Goal: Task Accomplishment & Management: Manage account settings

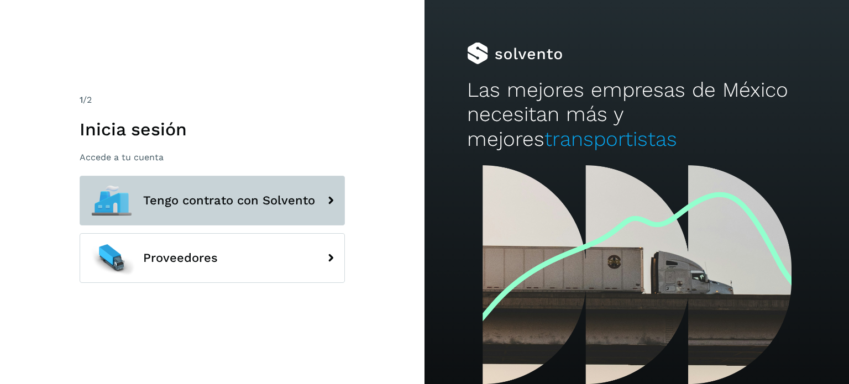
click at [323, 201] on icon at bounding box center [330, 200] width 22 height 22
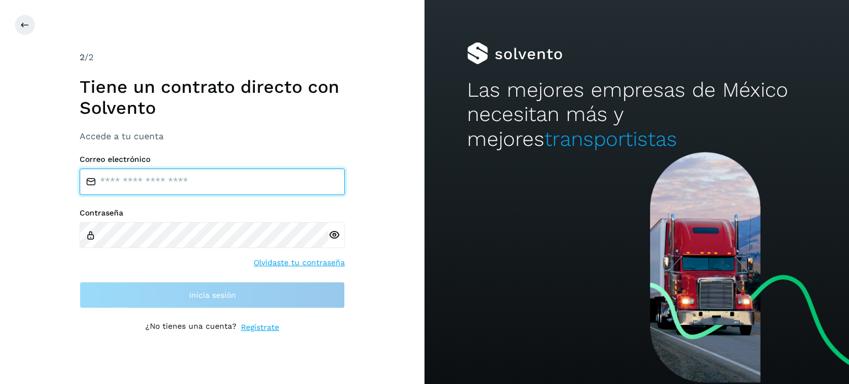
click at [200, 178] on input "email" at bounding box center [212, 181] width 265 height 27
type input "**********"
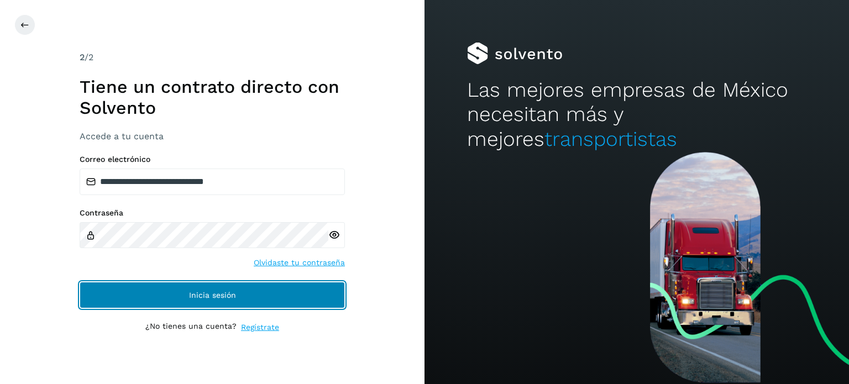
click at [199, 303] on button "Inicia sesión" at bounding box center [212, 295] width 265 height 27
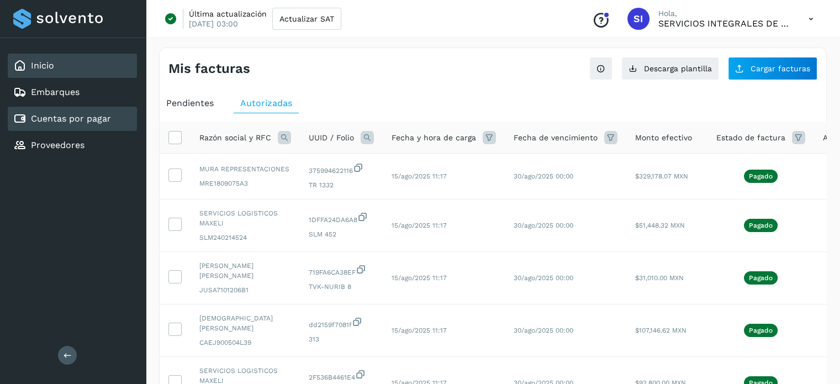
click at [56, 70] on div "Inicio" at bounding box center [72, 66] width 129 height 24
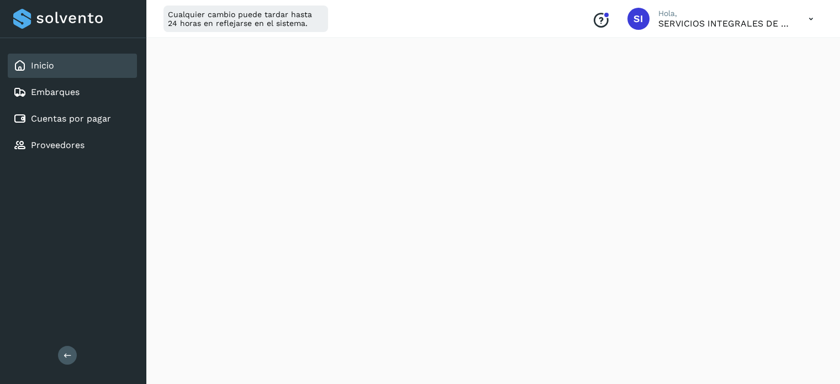
scroll to position [208, 0]
